Goal: Check status: Check status

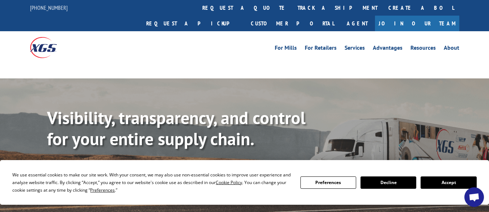
click at [456, 180] on button "Accept" at bounding box center [449, 182] width 56 height 12
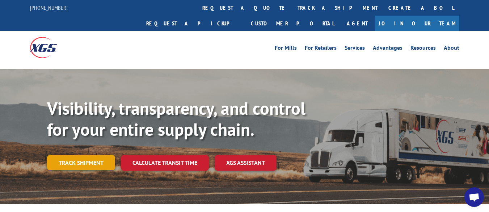
click at [84, 155] on link "Track shipment" at bounding box center [81, 162] width 68 height 15
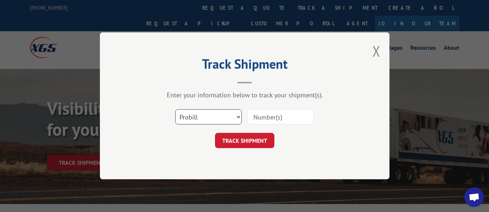
click at [238, 117] on select "Select category... Probill BOL PO" at bounding box center [208, 116] width 67 height 15
select select "bol"
click at [175, 109] on select "Select category... Probill BOL PO" at bounding box center [208, 116] width 67 height 15
paste input "457448419"
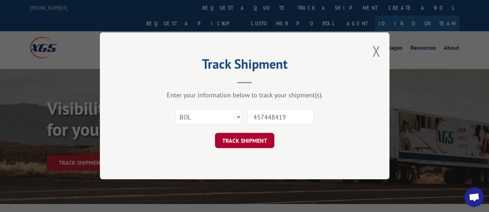
type input "457448419"
click at [242, 137] on button "TRACK SHIPMENT" at bounding box center [244, 140] width 59 height 15
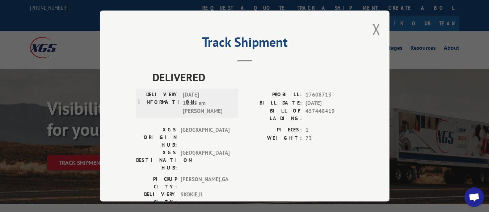
scroll to position [13, 0]
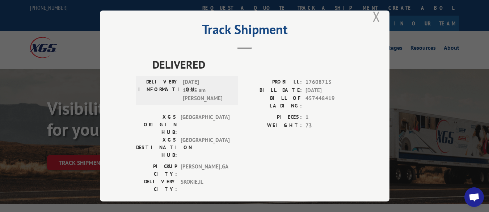
click at [373, 14] on button "Close modal" at bounding box center [377, 16] width 8 height 19
